Goal: Task Accomplishment & Management: Complete application form

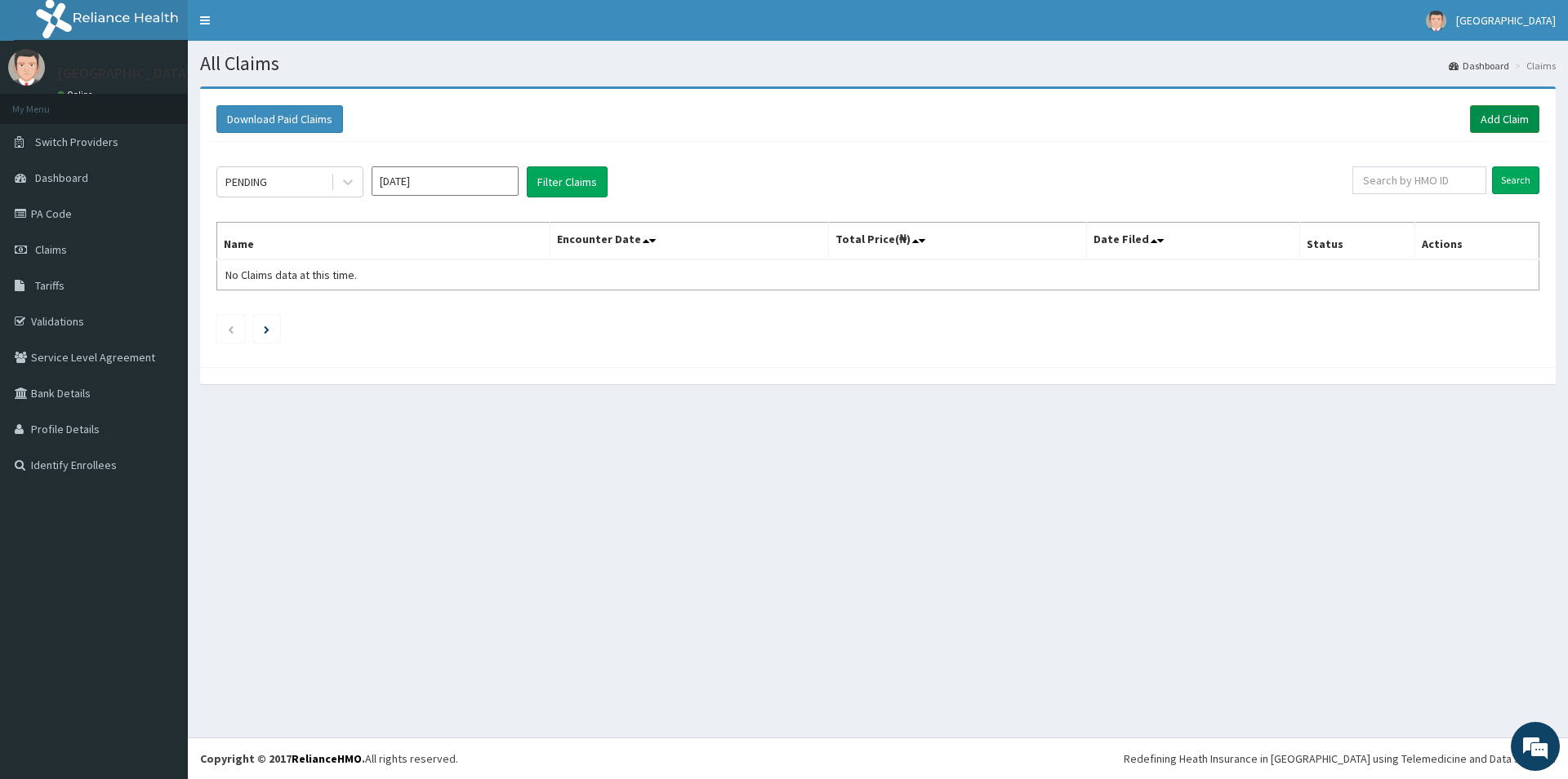
click at [1501, 126] on link "Add Claim" at bounding box center [1505, 119] width 70 height 27
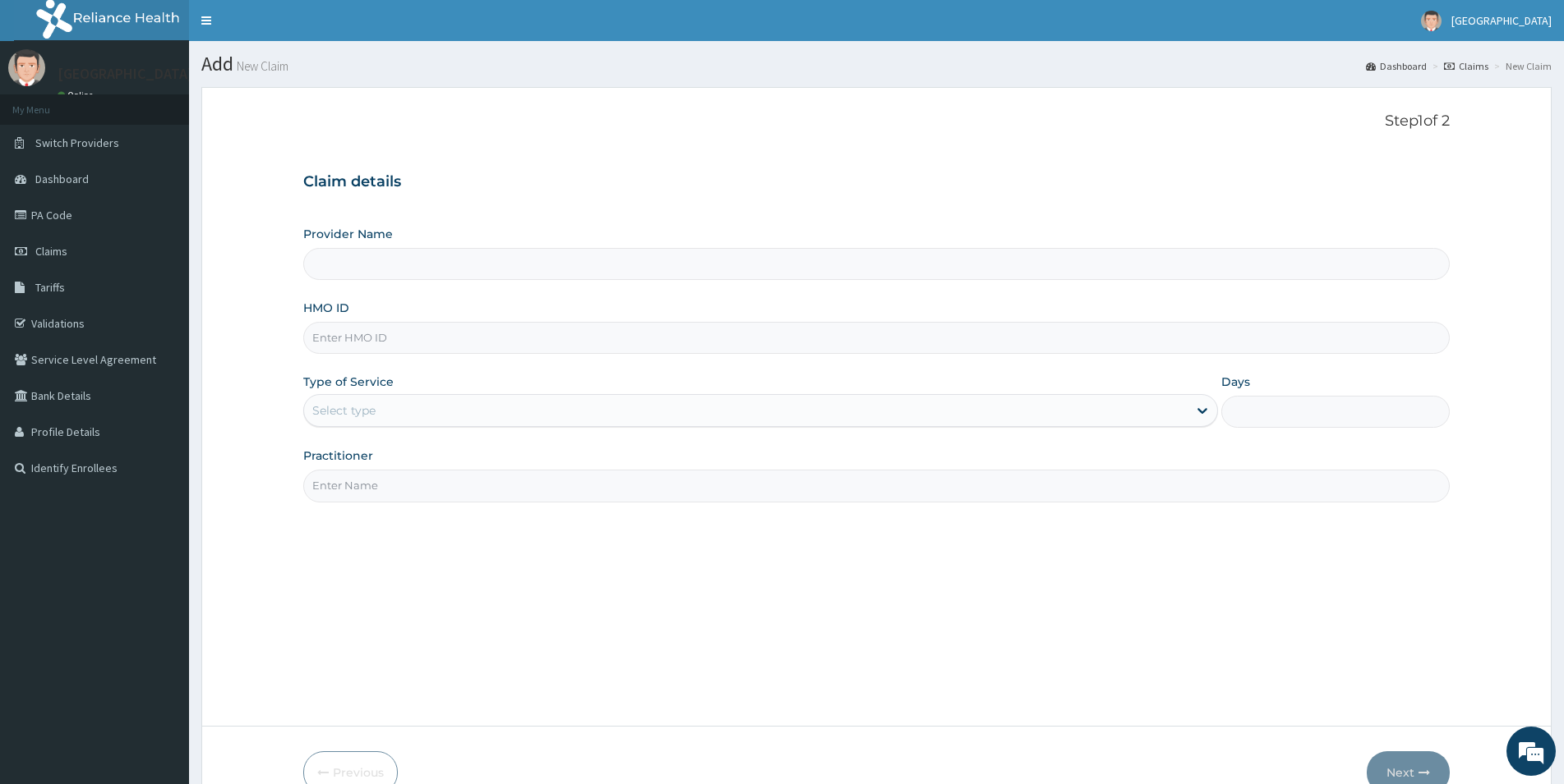
type input "[GEOGRAPHIC_DATA]"
click at [352, 337] on input "HMO ID" at bounding box center [876, 338] width 1147 height 32
type input "SNK/10053/A"
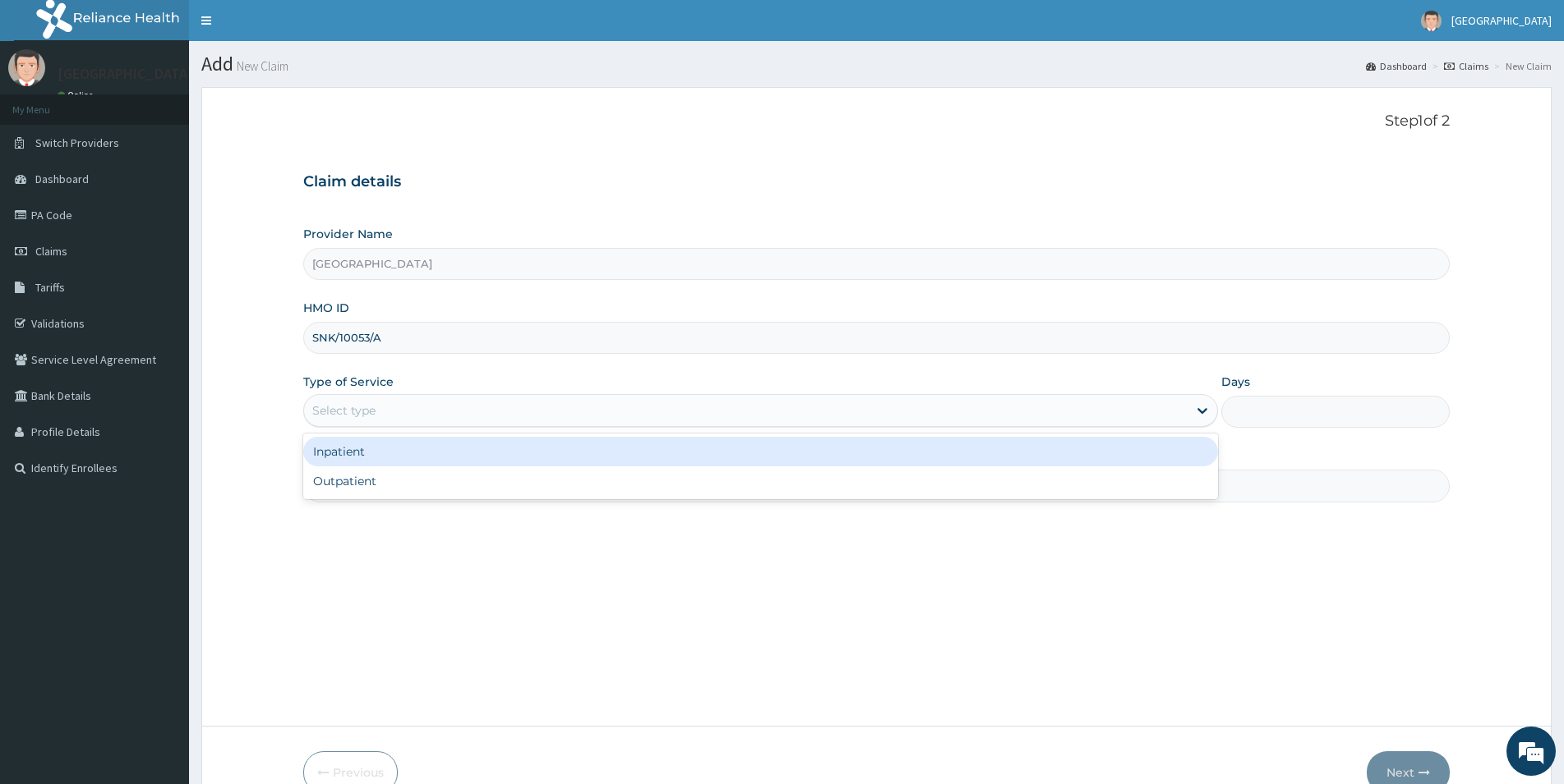
click at [356, 404] on div "Select type" at bounding box center [344, 411] width 64 height 17
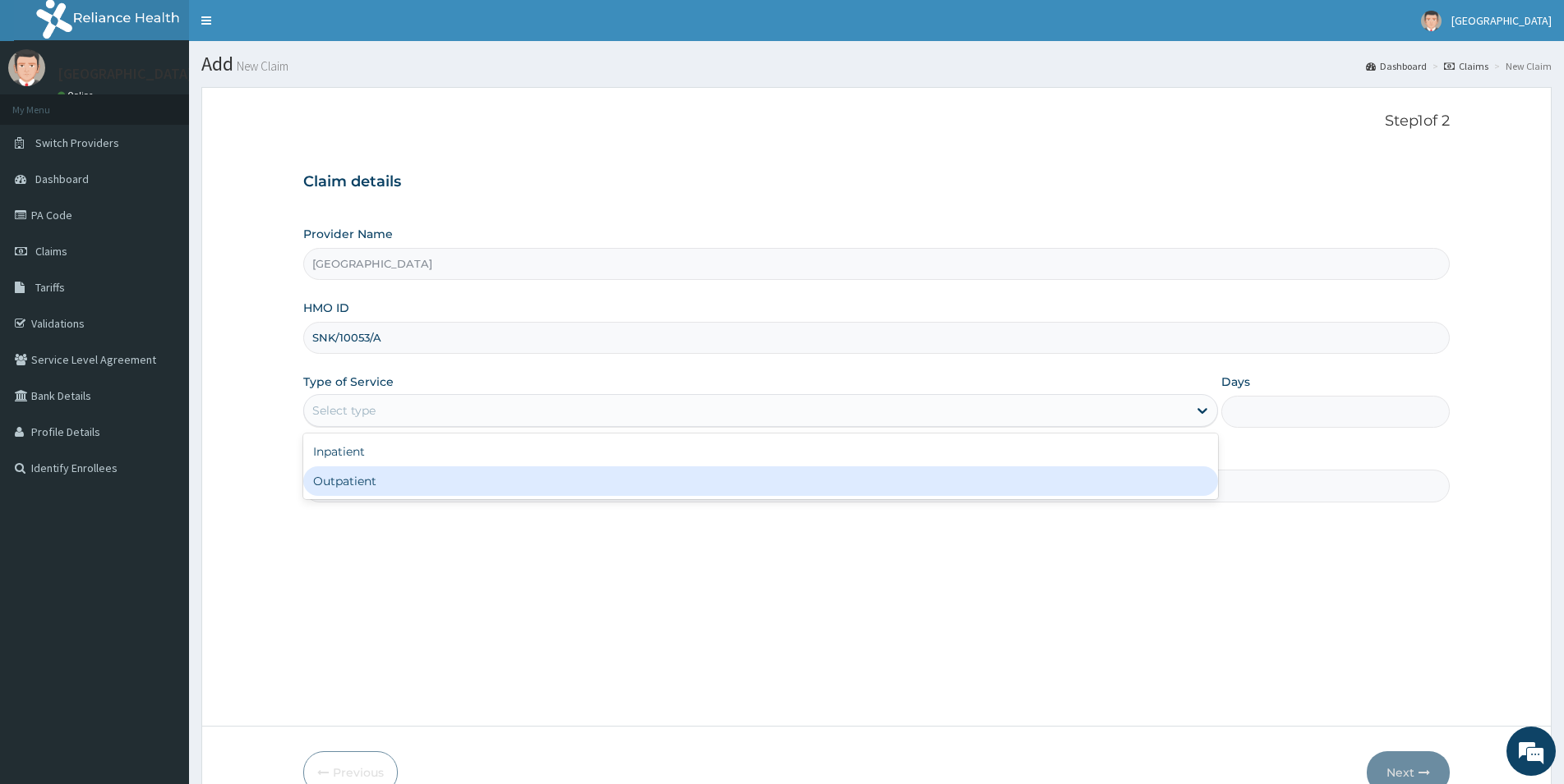
click at [355, 476] on div "Outpatient" at bounding box center [760, 481] width 914 height 29
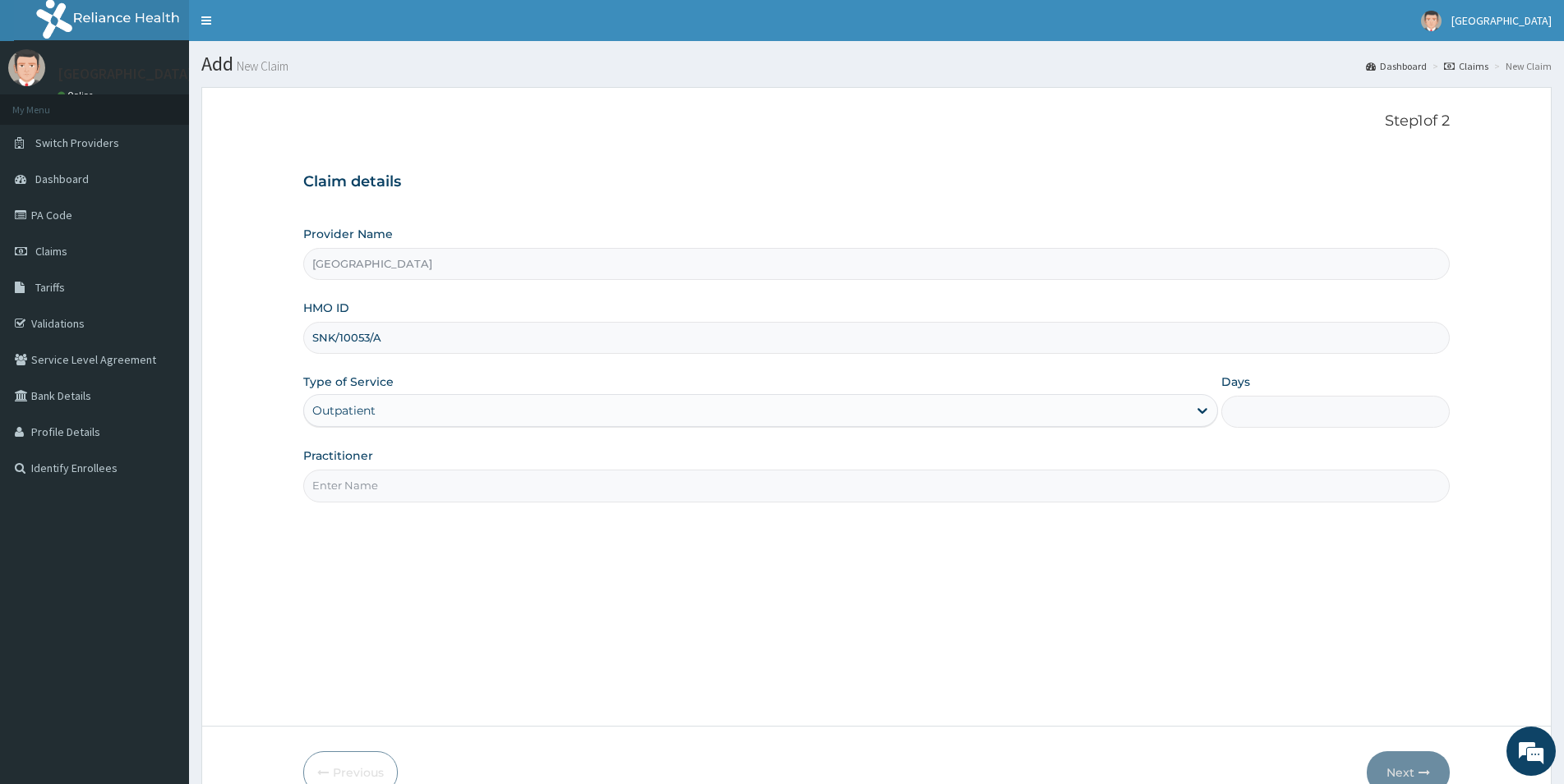
type input "1"
click at [363, 451] on label "Practitioner" at bounding box center [338, 456] width 70 height 17
click at [363, 470] on input "Practitioner" at bounding box center [876, 486] width 1147 height 32
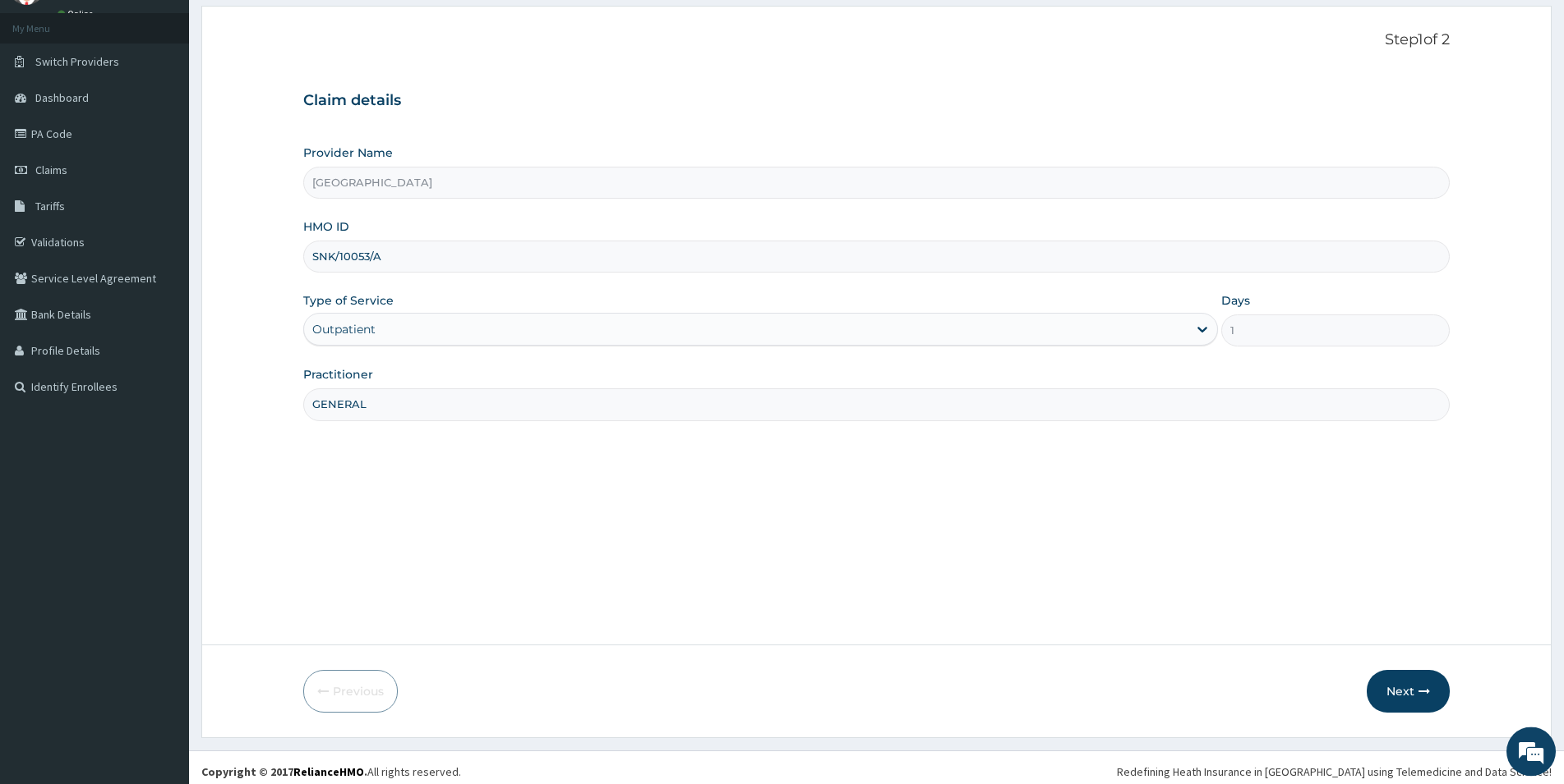
scroll to position [89, 0]
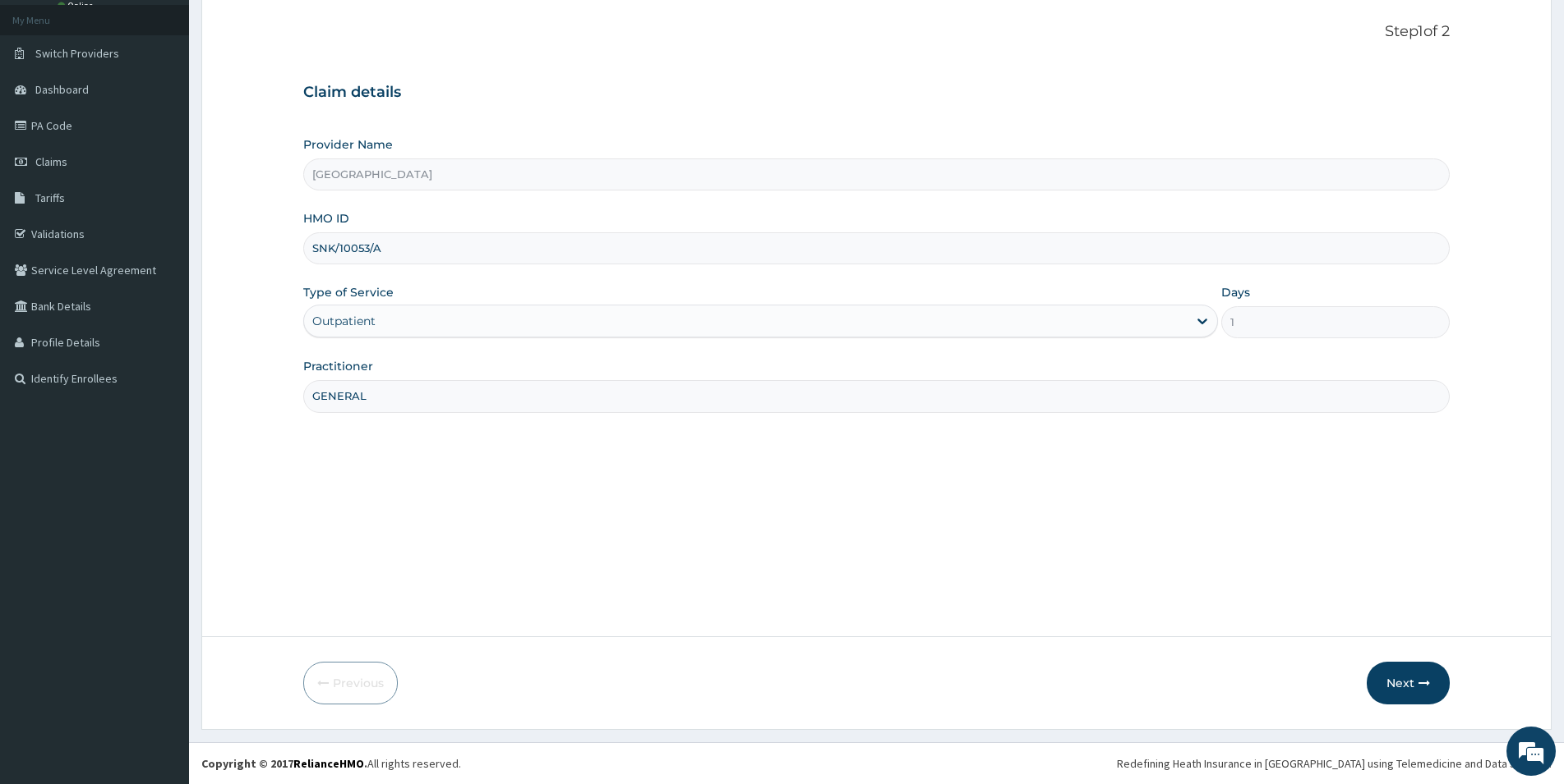
type input "GENERAL"
click at [1394, 686] on button "Next" at bounding box center [1408, 684] width 83 height 42
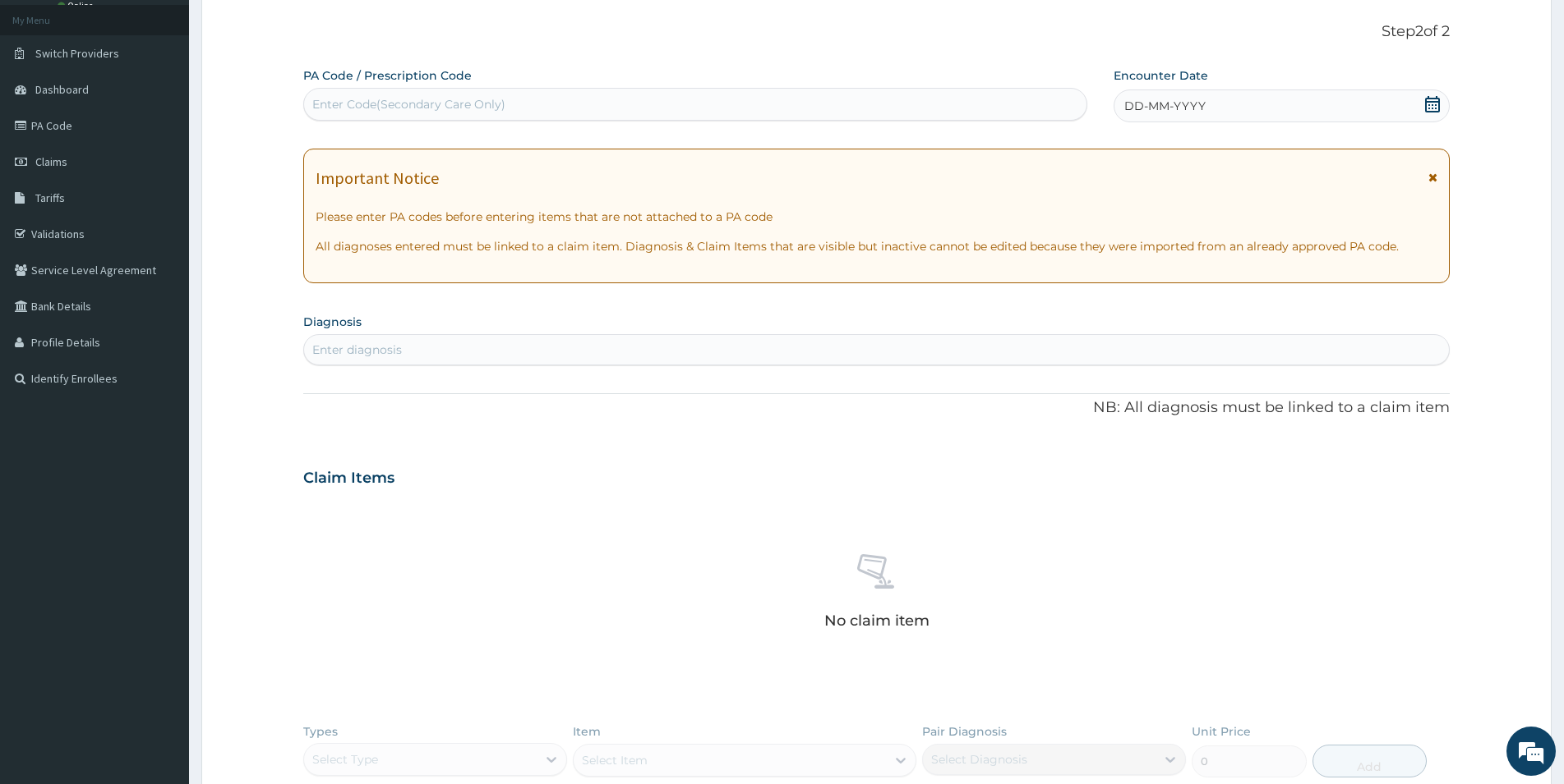
click at [499, 110] on div "Enter Code(Secondary Care Only)" at bounding box center [409, 104] width 194 height 17
type input "PA/07C959"
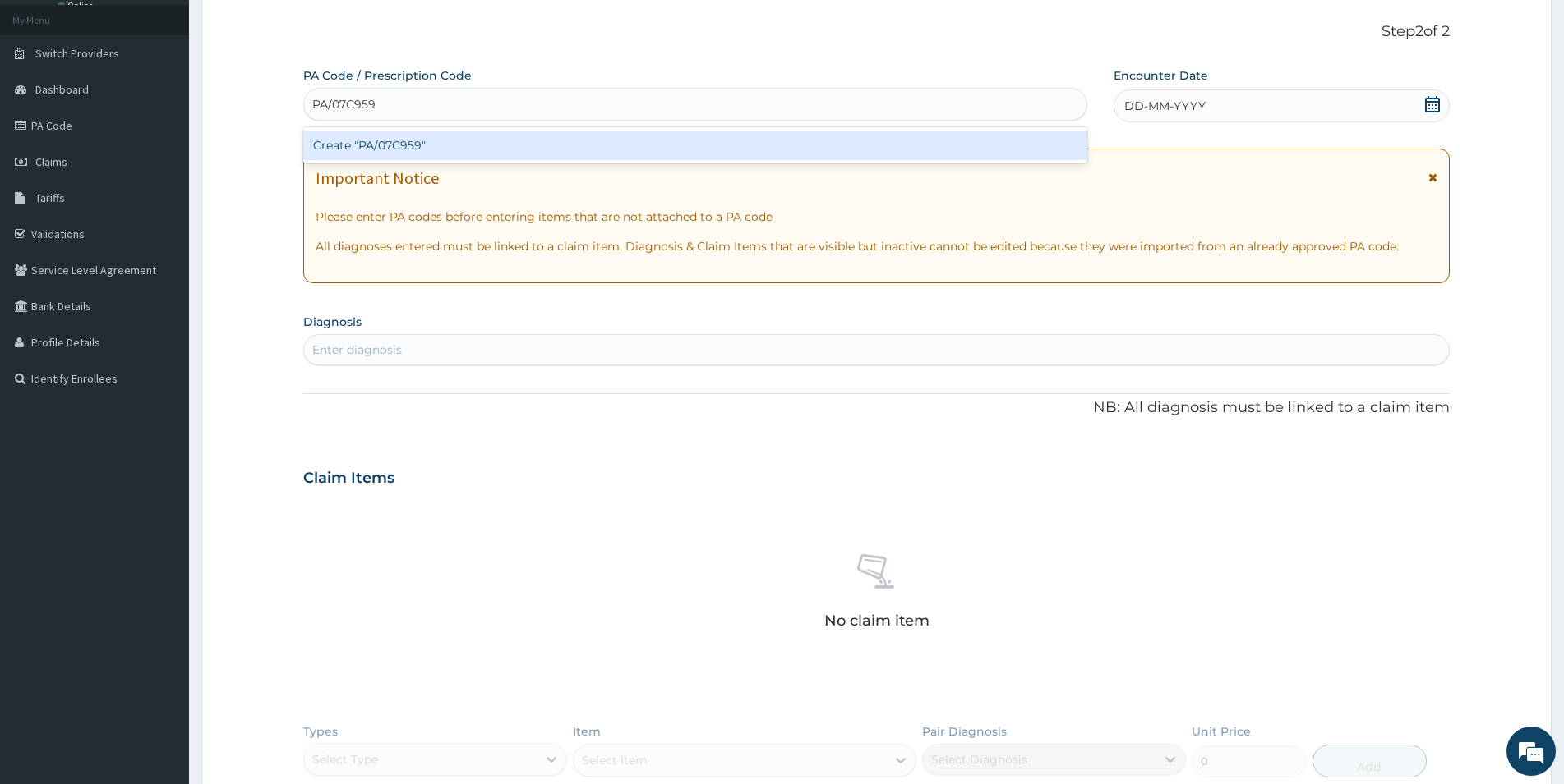
click at [456, 146] on div "Create "PA/07C959"" at bounding box center [695, 146] width 784 height 29
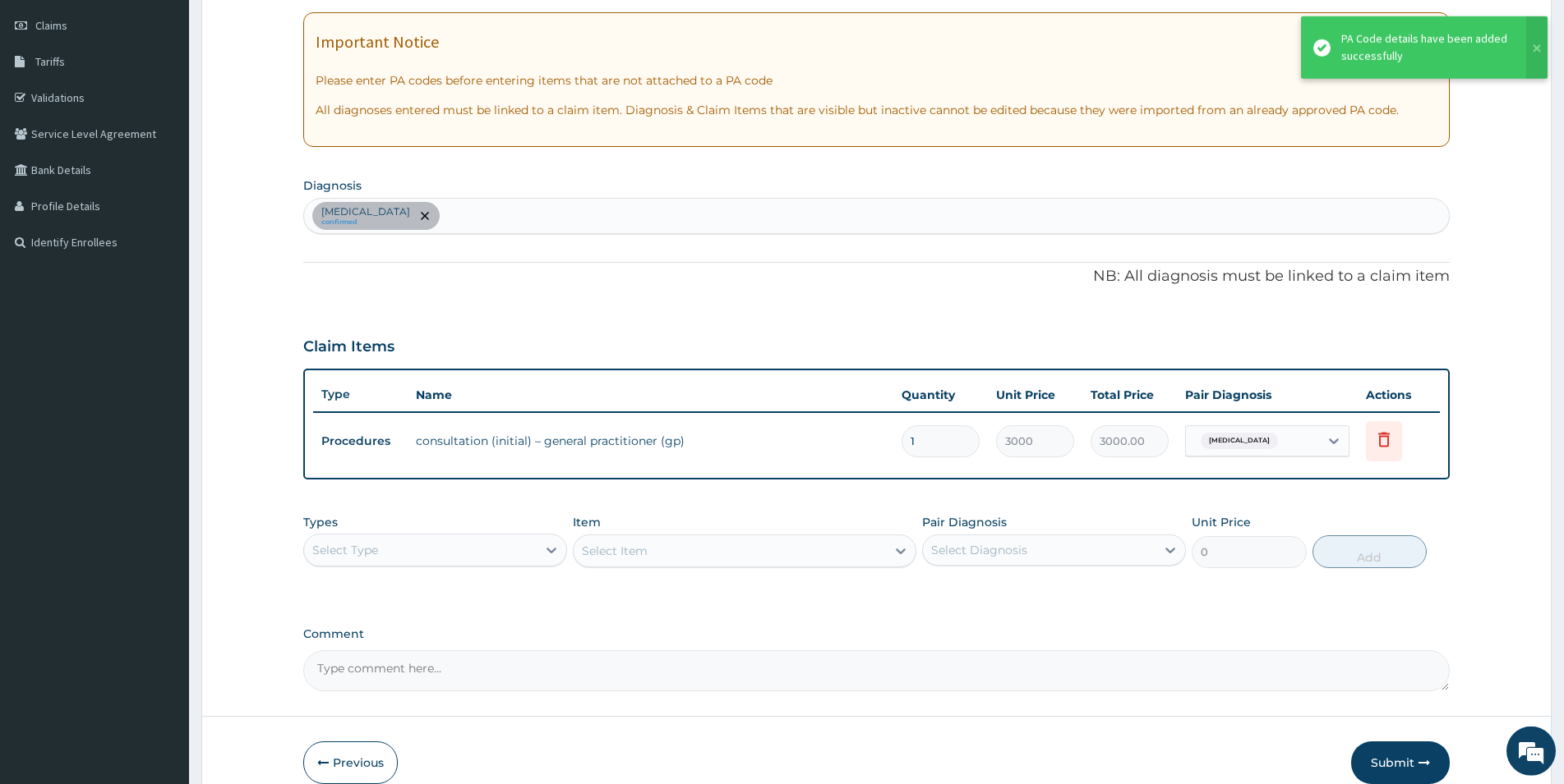
scroll to position [257, 0]
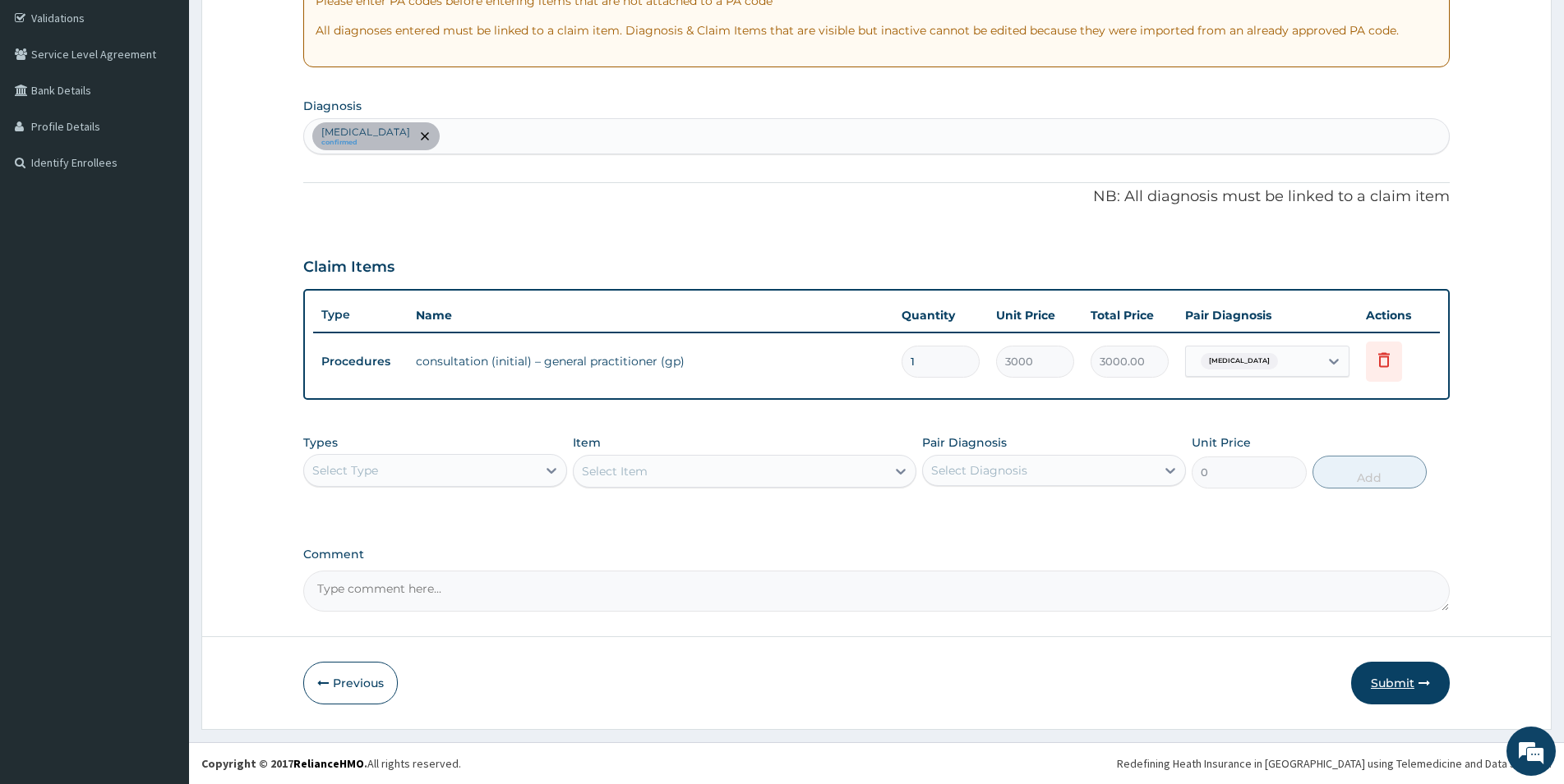
click at [1391, 678] on button "Submit" at bounding box center [1400, 684] width 99 height 42
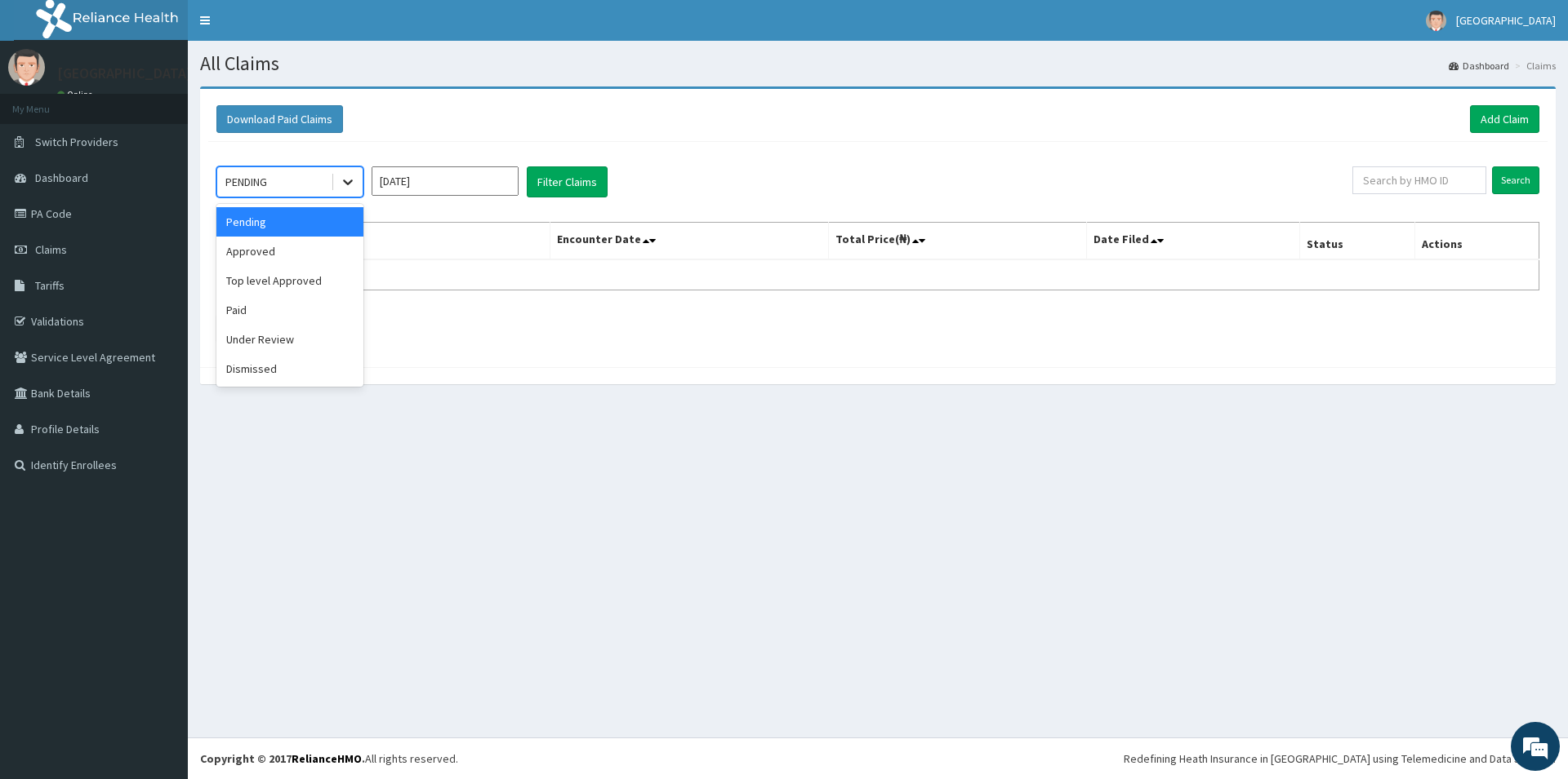
click at [350, 181] on icon at bounding box center [348, 182] width 16 height 16
click at [326, 241] on div "Approved" at bounding box center [289, 252] width 147 height 29
